Goal: Information Seeking & Learning: Check status

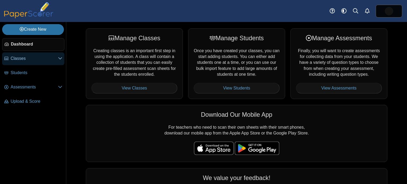
click at [38, 53] on link "Classes" at bounding box center [33, 58] width 62 height 13
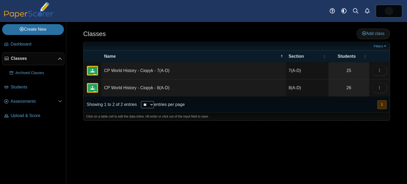
click at [61, 58] on icon at bounding box center [60, 59] width 4 height 4
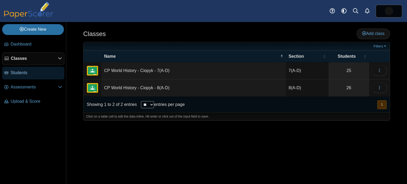
click at [35, 70] on span "Students" at bounding box center [37, 73] width 52 height 6
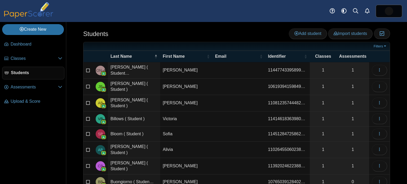
click at [38, 89] on span "Assessments" at bounding box center [34, 87] width 47 height 6
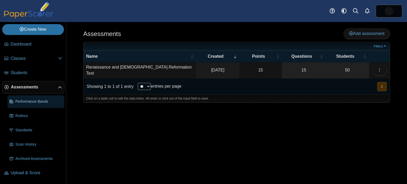
click at [51, 103] on span "Performance Bands" at bounding box center [38, 101] width 47 height 5
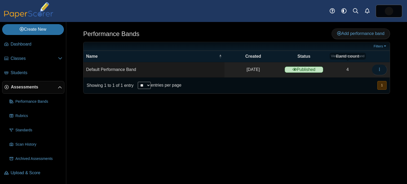
click at [380, 71] on icon "button" at bounding box center [379, 69] width 4 height 4
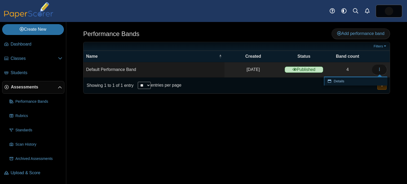
click at [333, 81] on icon at bounding box center [331, 80] width 6 height 3
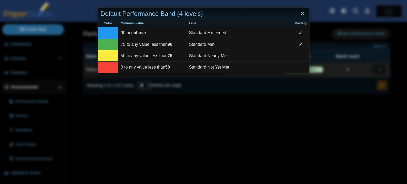
click at [302, 14] on link "Close" at bounding box center [302, 13] width 8 height 9
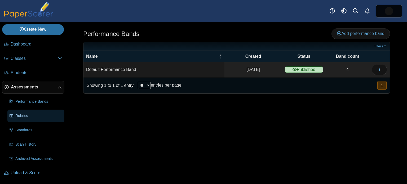
click at [28, 113] on span "Rubrics" at bounding box center [38, 115] width 47 height 5
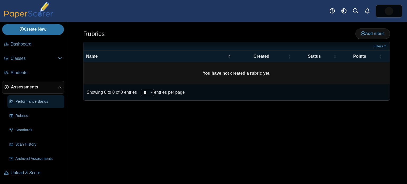
click at [36, 101] on span "Performance Bands" at bounding box center [38, 101] width 47 height 5
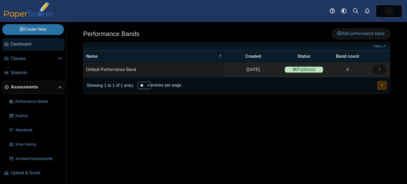
click at [24, 47] on link "Dashboard" at bounding box center [33, 44] width 62 height 13
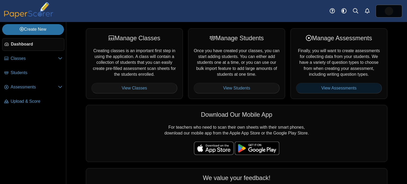
click at [336, 87] on link "View Assessments" at bounding box center [339, 88] width 86 height 11
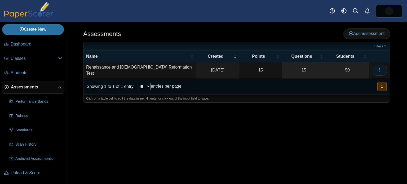
click at [384, 73] on button "button" at bounding box center [378, 70] width 15 height 11
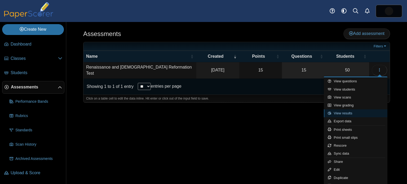
click at [353, 114] on link "View results" at bounding box center [356, 113] width 64 height 8
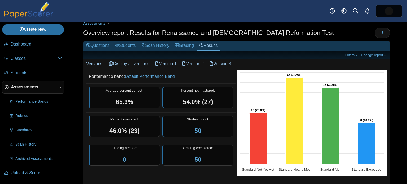
scroll to position [8, 0]
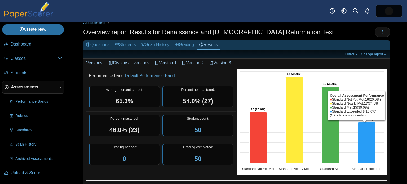
click at [370, 138] on icon "Standard Exceeded, 8. Overall Assessment Performance." at bounding box center [366, 142] width 17 height 41
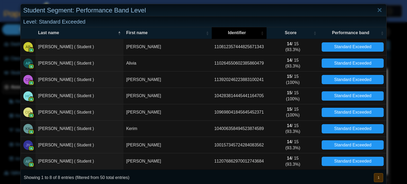
scroll to position [0, 0]
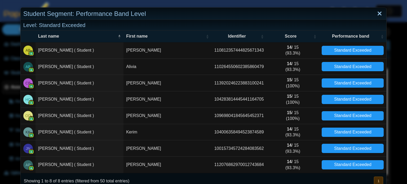
click at [381, 12] on link "Close" at bounding box center [379, 13] width 8 height 9
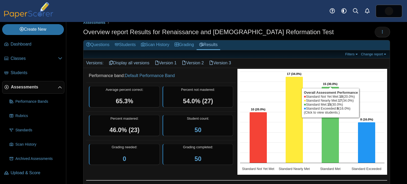
click at [334, 133] on icon "Standard Met, 15. Overall Assessment Performance." at bounding box center [329, 125] width 17 height 76
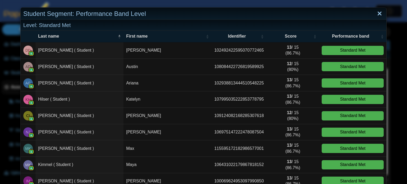
click at [380, 13] on link "Close" at bounding box center [379, 13] width 8 height 9
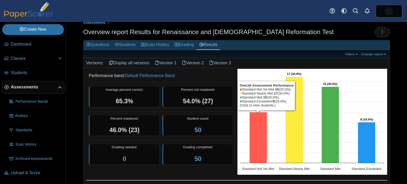
click at [262, 135] on icon "Standard Not Yet Met, 10. Overall Assessment Performance." at bounding box center [257, 137] width 17 height 51
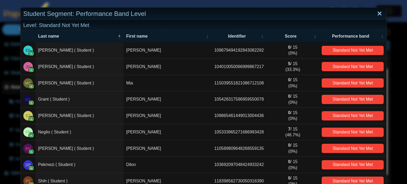
click at [381, 12] on link "Close" at bounding box center [379, 13] width 8 height 9
